Goal: Transaction & Acquisition: Purchase product/service

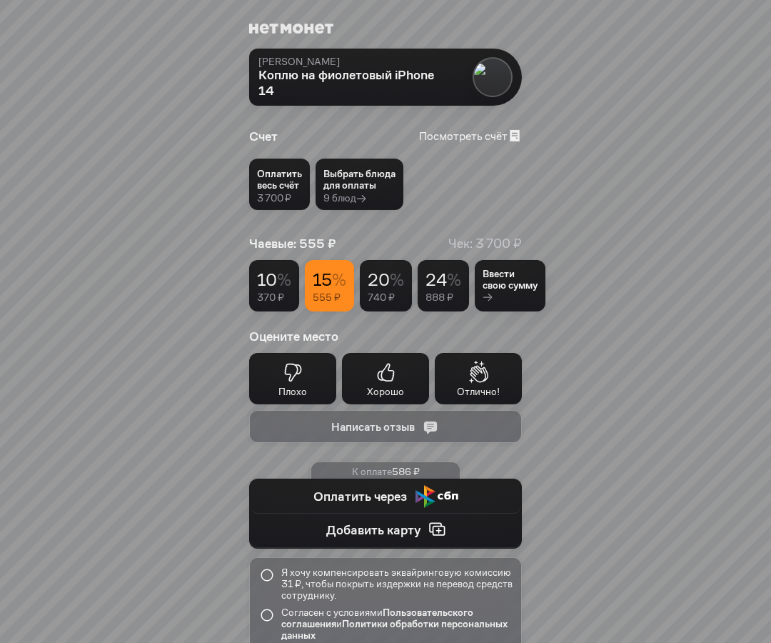
click at [338, 189] on div "Выбрать блюда для оплаты" at bounding box center [359, 179] width 72 height 23
